Goal: Transaction & Acquisition: Book appointment/travel/reservation

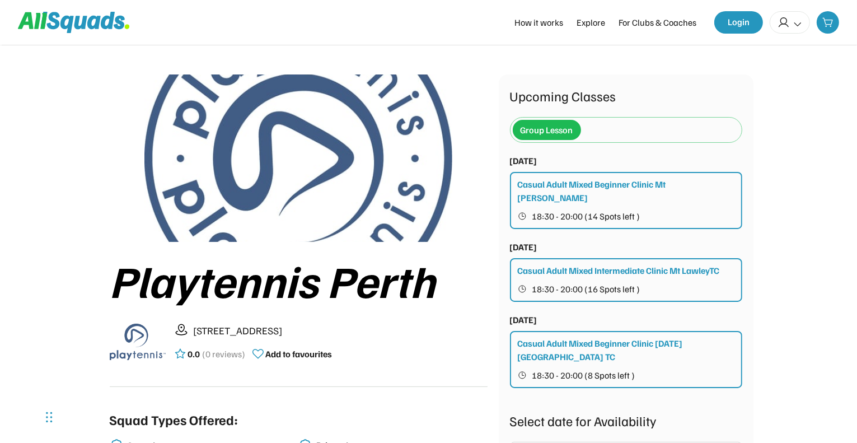
scroll to position [11, 0]
click at [564, 125] on div "Group Lesson" at bounding box center [546, 129] width 53 height 13
click at [145, 335] on img at bounding box center [138, 341] width 56 height 56
click at [579, 124] on div "Group Lesson" at bounding box center [547, 129] width 68 height 25
click at [587, 127] on div "Group Lesson" at bounding box center [626, 129] width 227 height 25
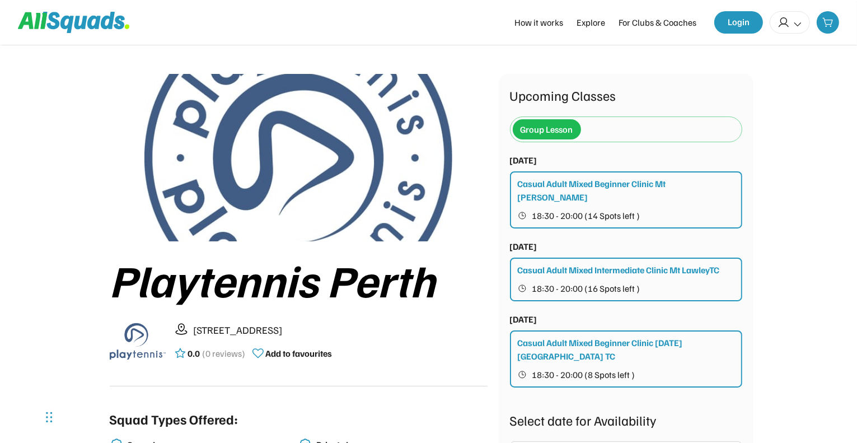
click at [571, 123] on div "Group Lesson" at bounding box center [546, 129] width 53 height 13
click at [584, 128] on div "Group Lesson" at bounding box center [626, 129] width 227 height 25
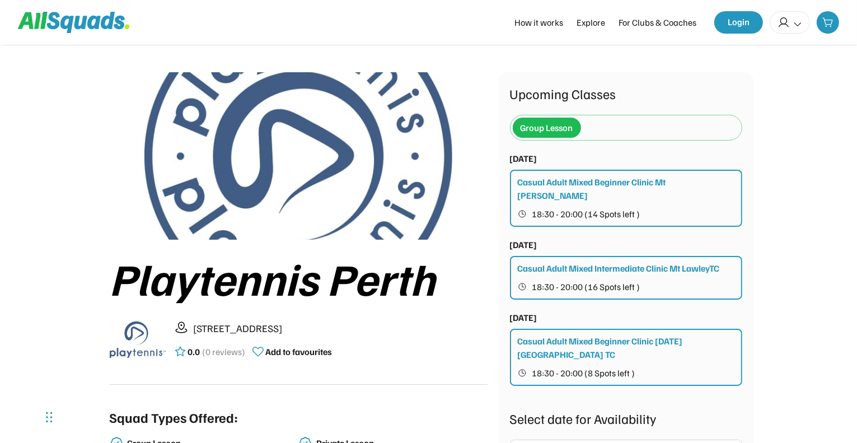
scroll to position [0, 0]
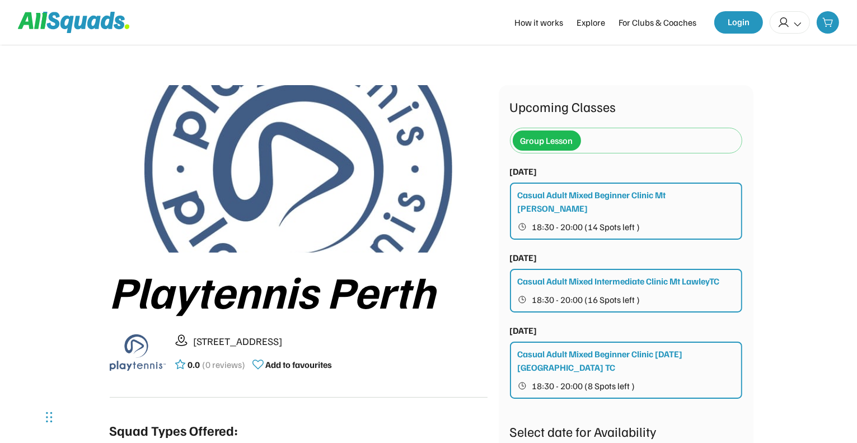
click at [138, 360] on img at bounding box center [138, 352] width 56 height 56
click at [647, 25] on div "For Clubs & Coaches" at bounding box center [657, 22] width 78 height 13
click at [633, 25] on div "For Clubs & Coaches" at bounding box center [657, 22] width 78 height 13
click at [689, 19] on div "For Clubs & Coaches" at bounding box center [657, 22] width 78 height 13
click at [743, 25] on button "Login" at bounding box center [738, 22] width 49 height 22
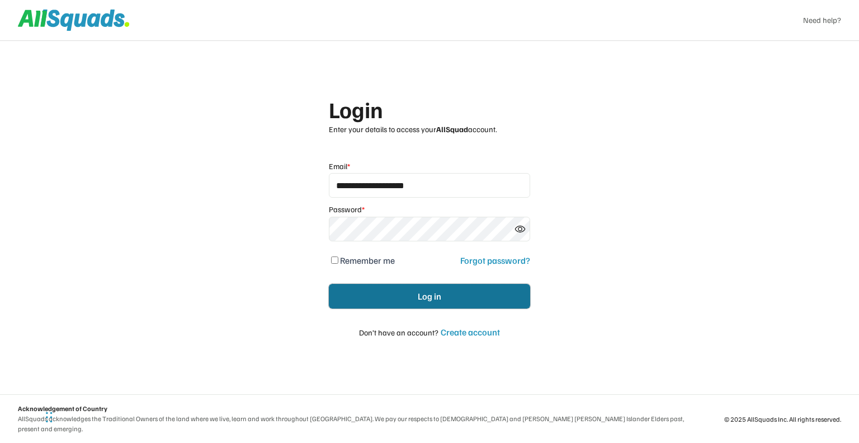
click at [393, 295] on button "Log in" at bounding box center [429, 296] width 201 height 25
click at [395, 297] on button "Log in" at bounding box center [429, 296] width 201 height 25
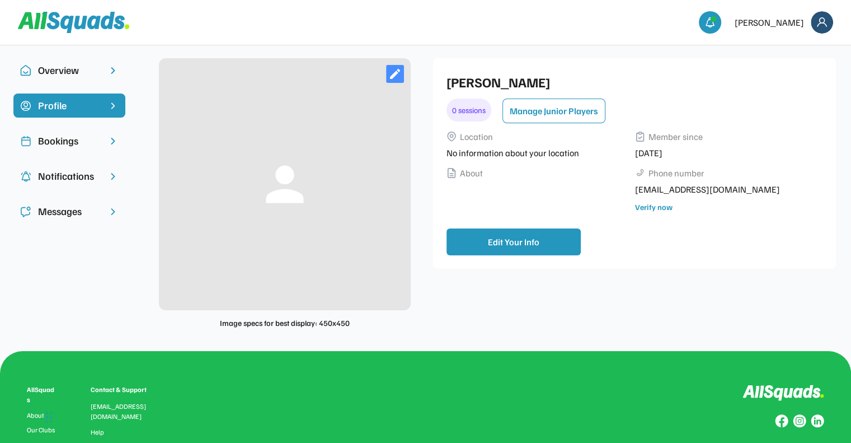
click at [60, 145] on div "Bookings" at bounding box center [69, 140] width 63 height 15
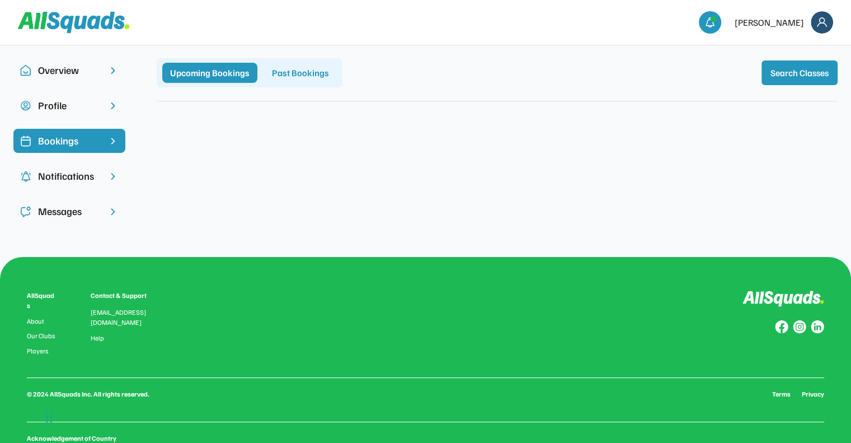
click at [87, 105] on div "Profile" at bounding box center [69, 105] width 63 height 15
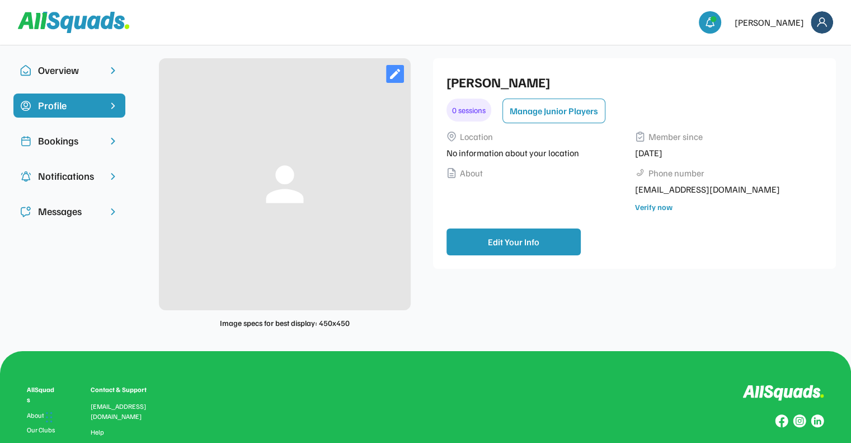
click at [85, 75] on div "Overview" at bounding box center [69, 70] width 63 height 15
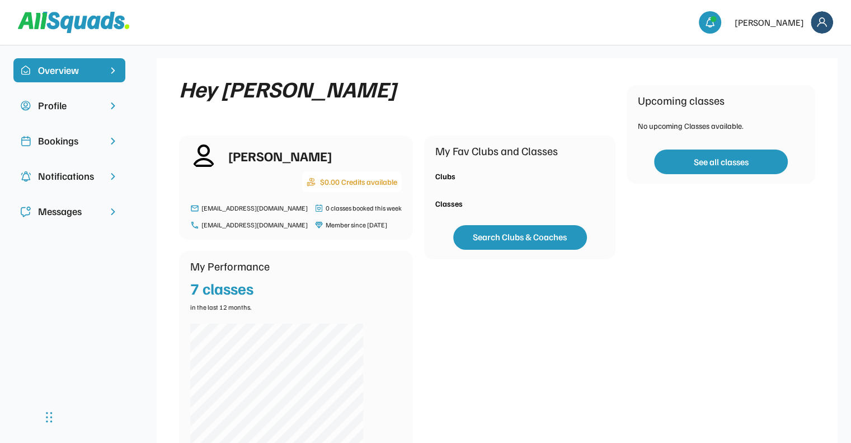
click at [88, 26] on icon at bounding box center [93, 22] width 13 height 13
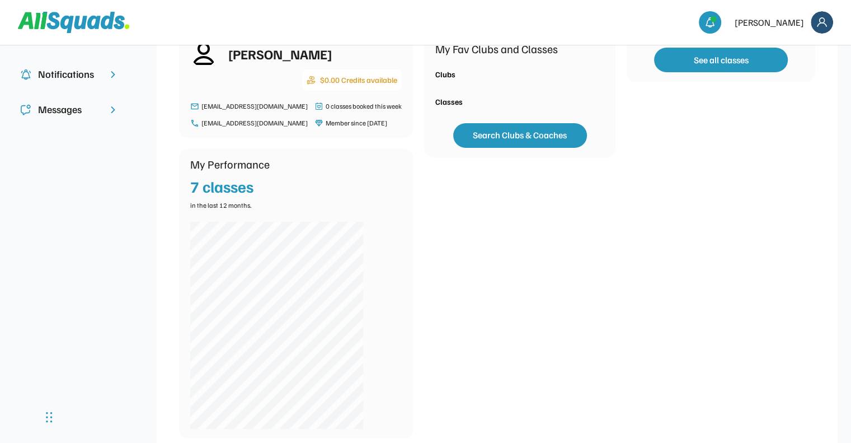
scroll to position [131, 0]
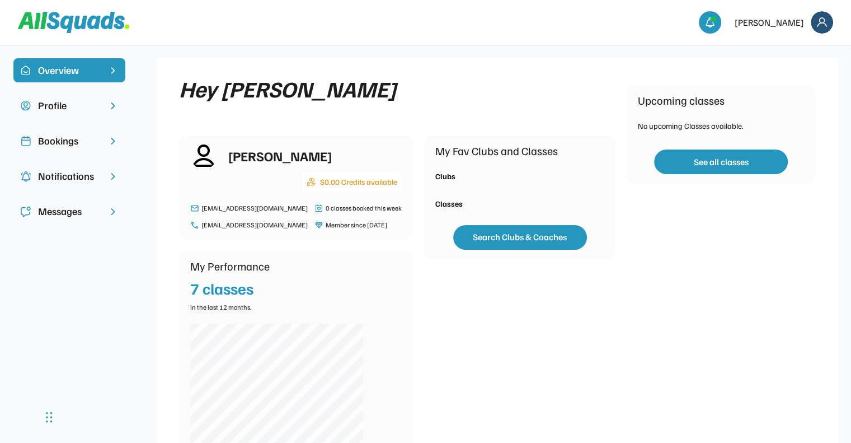
click at [72, 13] on icon at bounding box center [74, 22] width 112 height 21
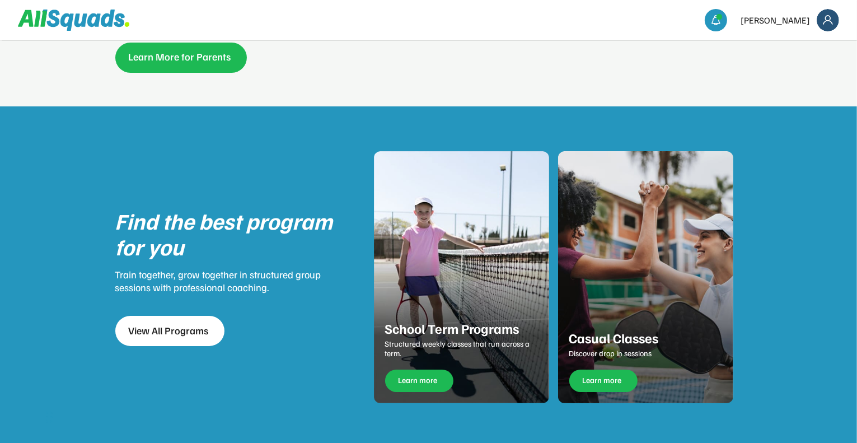
scroll to position [1248, 0]
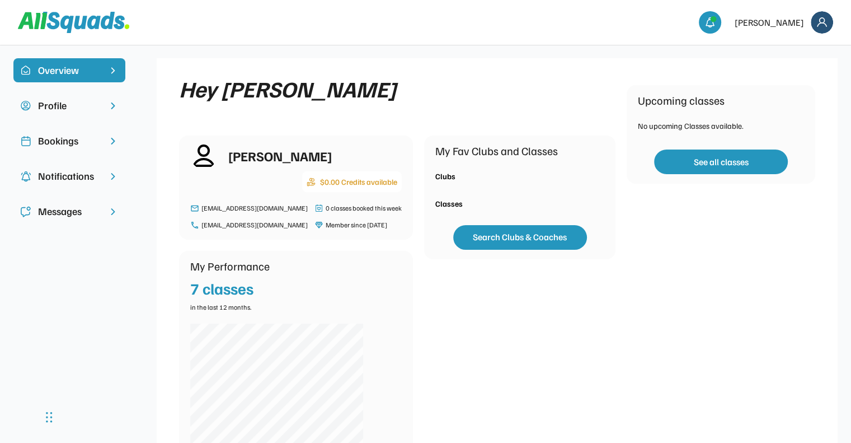
click at [94, 22] on icon at bounding box center [74, 22] width 112 height 21
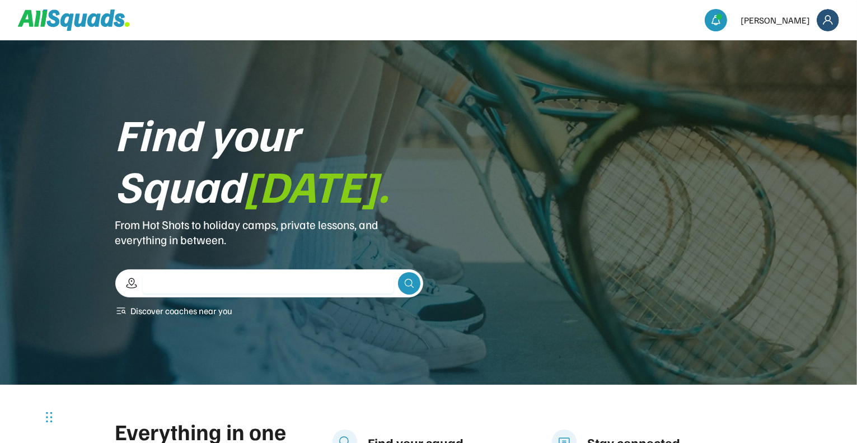
click at [201, 278] on input "input" at bounding box center [268, 283] width 251 height 20
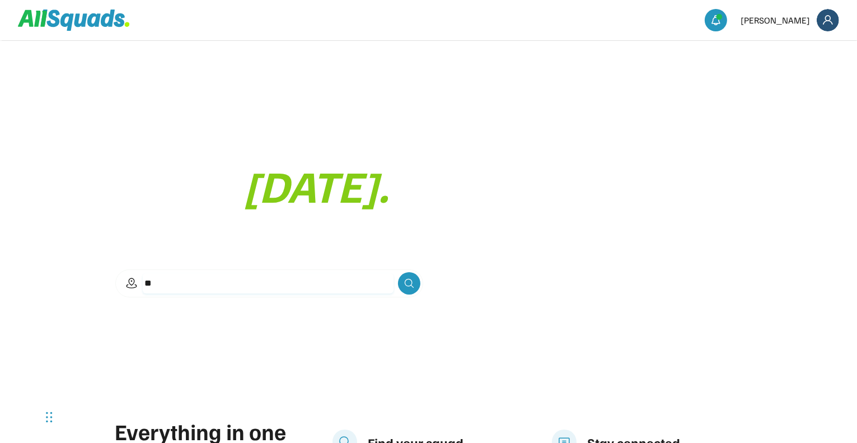
type input "*"
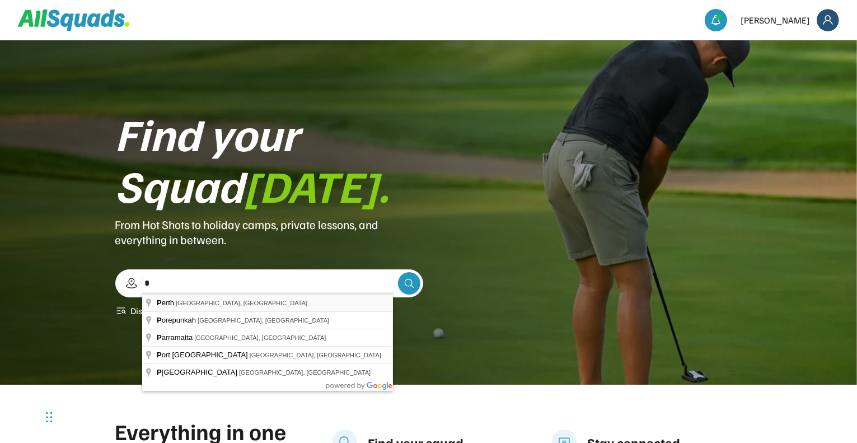
type input "**********"
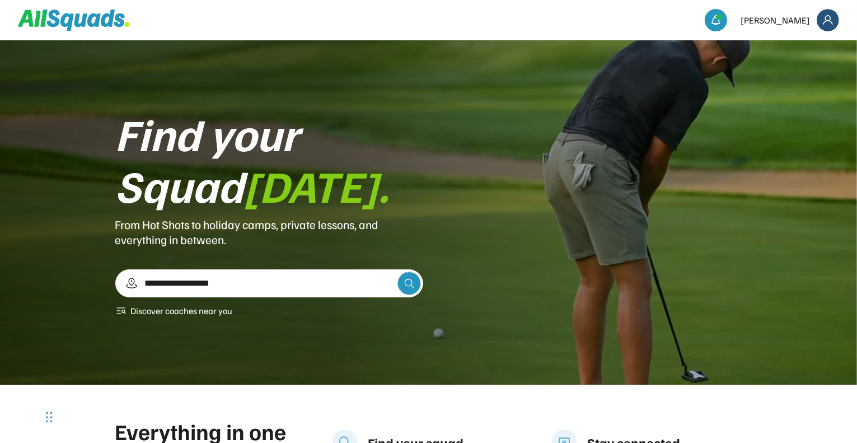
click at [412, 281] on use at bounding box center [408, 283] width 11 height 11
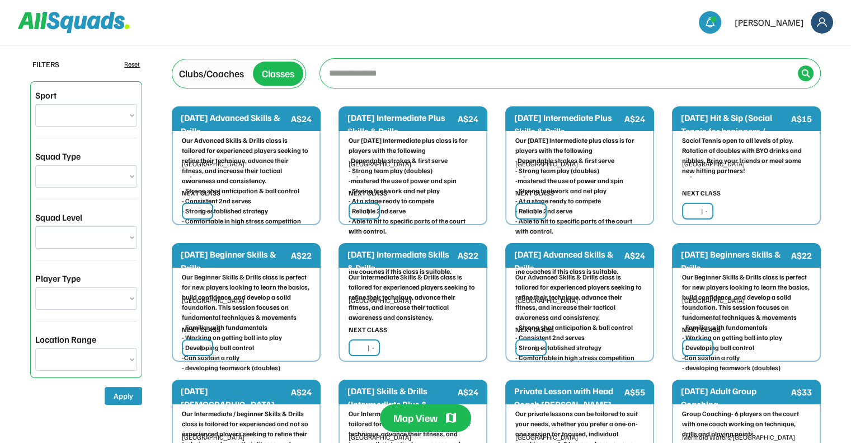
select select "**********"
type input "**********"
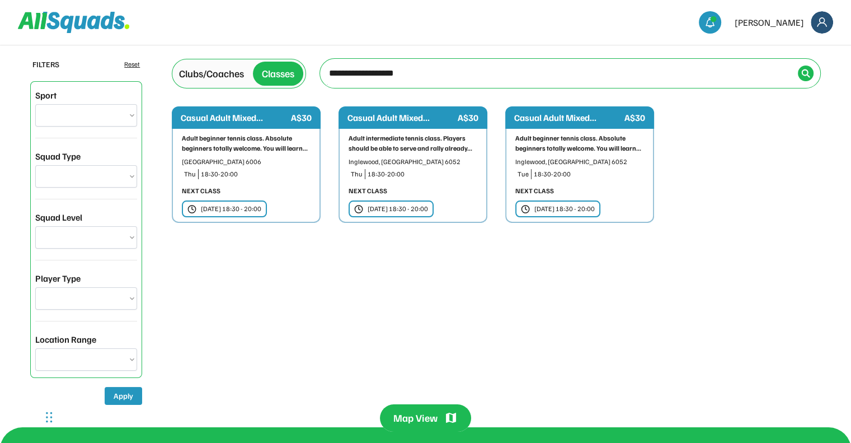
click at [378, 124] on div "Casual Adult Mixed... A$30" at bounding box center [413, 117] width 149 height 22
click at [281, 147] on div "Adult beginner tennis class. Absolute beginners totally welcome. You will learn…" at bounding box center [246, 143] width 129 height 20
click at [410, 118] on div "Casual Adult Mixed..." at bounding box center [401, 117] width 108 height 13
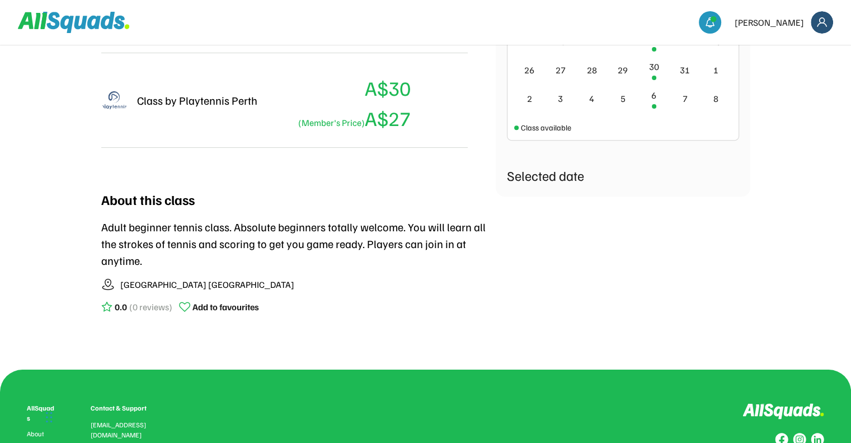
scroll to position [425, 0]
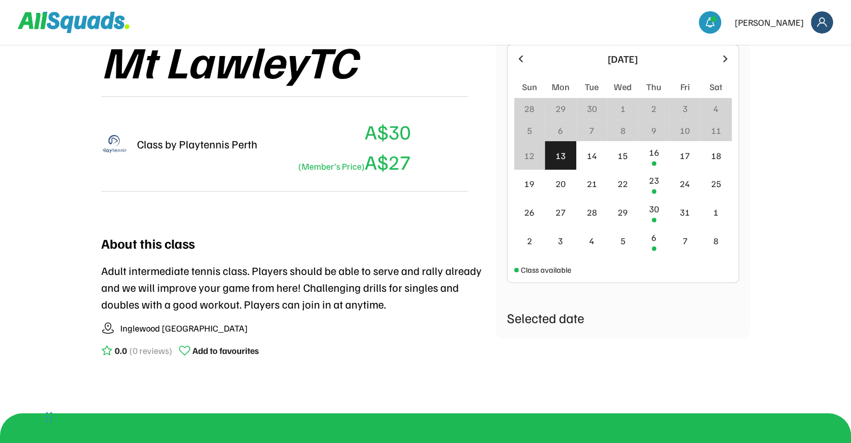
scroll to position [280, 0]
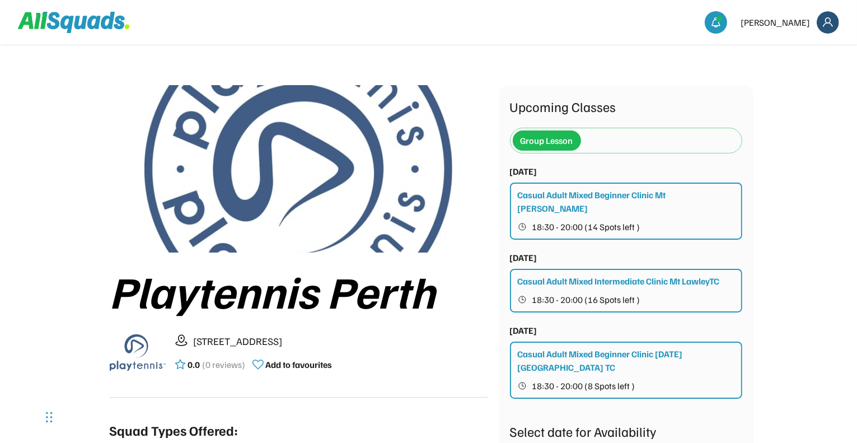
click at [606, 347] on div "Casual Adult Mixed Beginner Clinic [DATE] [GEOGRAPHIC_DATA] TC" at bounding box center [627, 360] width 218 height 27
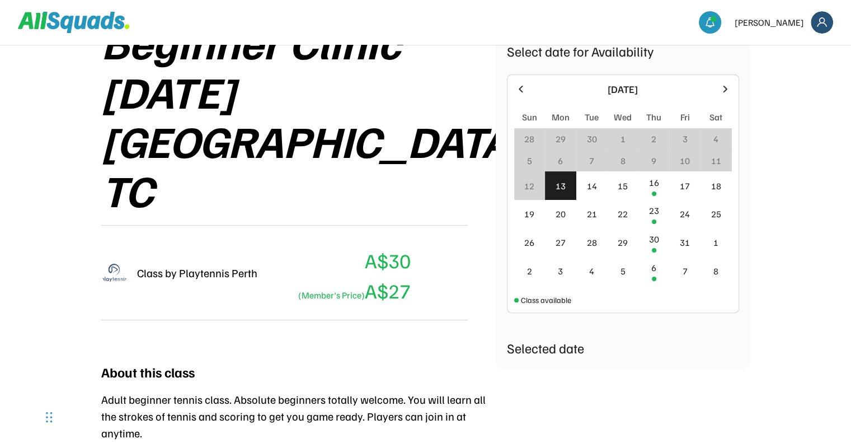
scroll to position [521, 0]
